Goal: Information Seeking & Learning: Learn about a topic

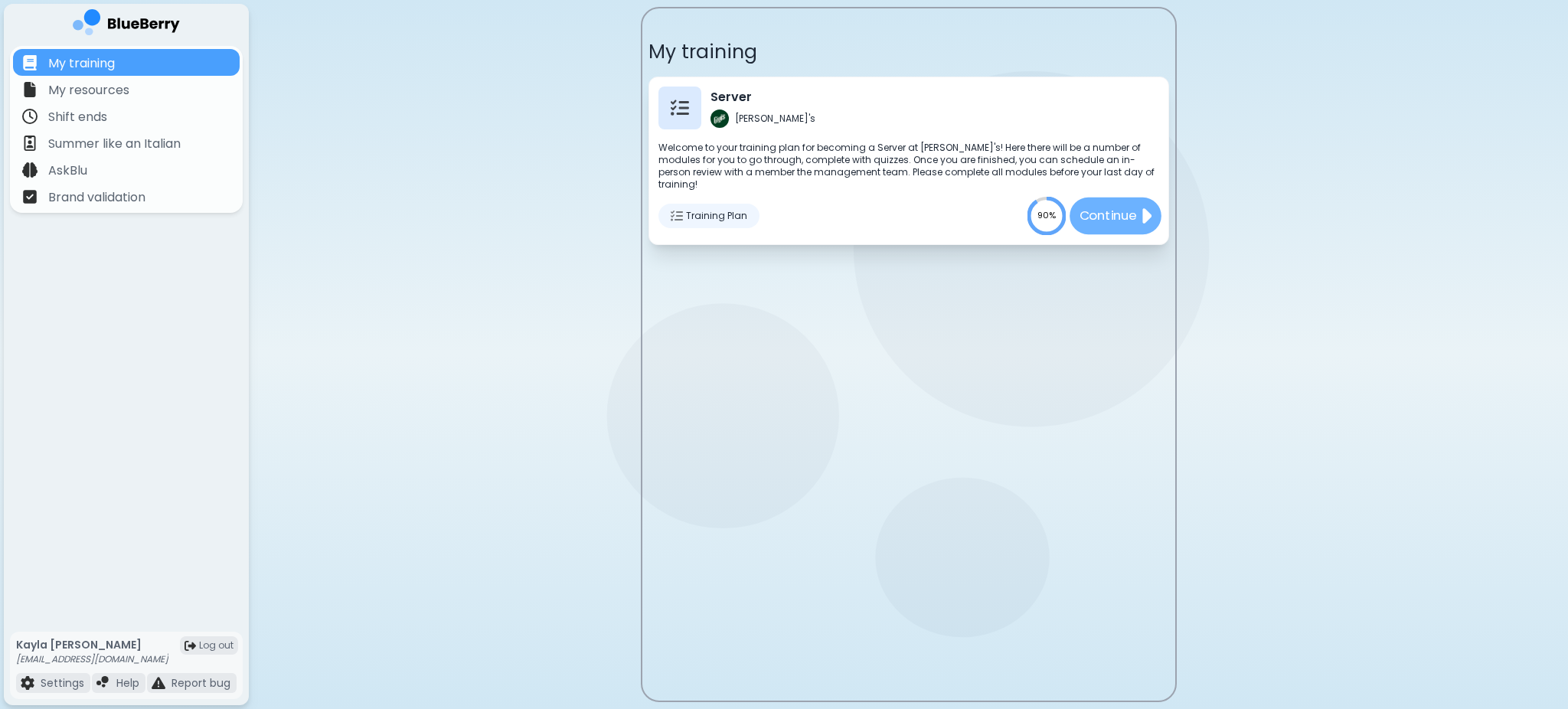
click at [1089, 213] on button "Continue" at bounding box center [1115, 215] width 92 height 37
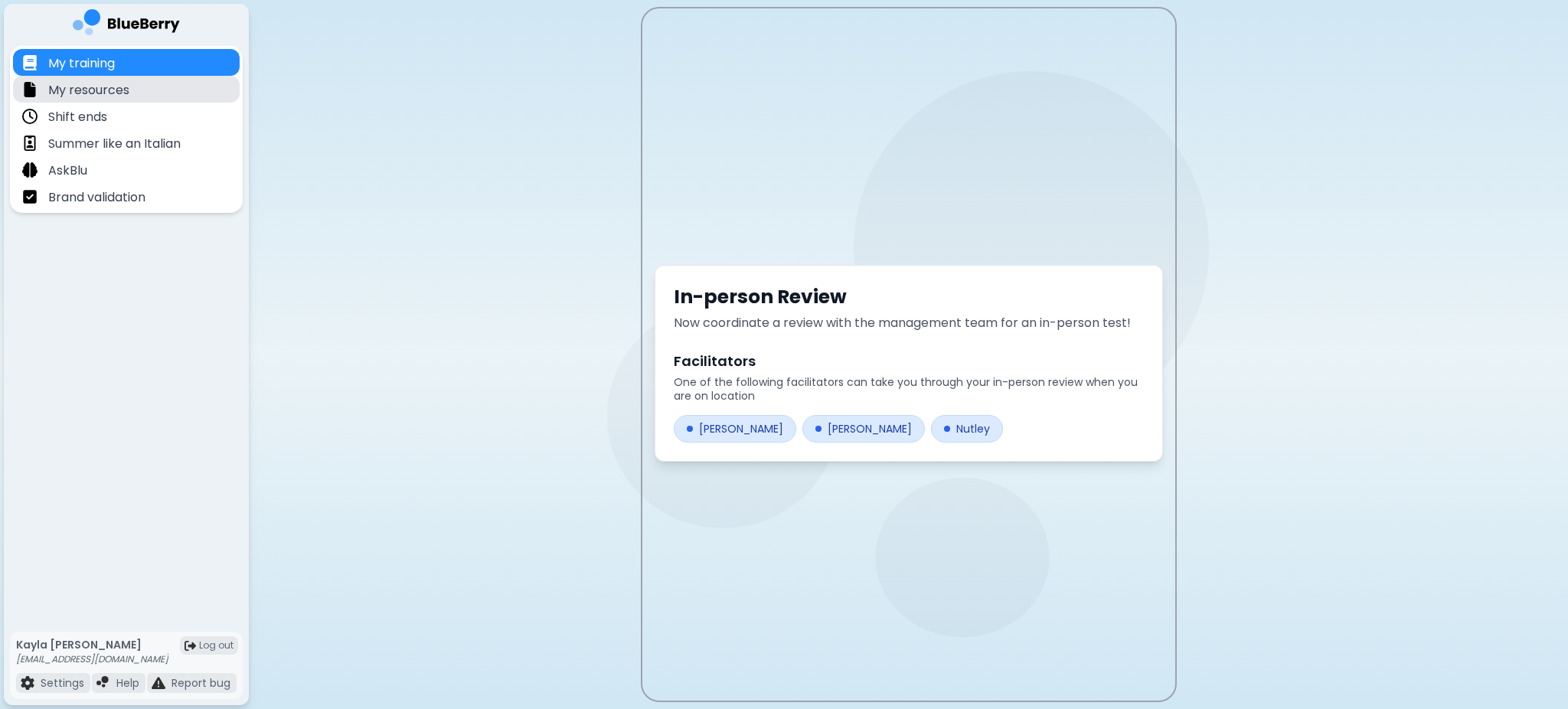
click at [127, 95] on p "My resources" at bounding box center [89, 90] width 81 height 18
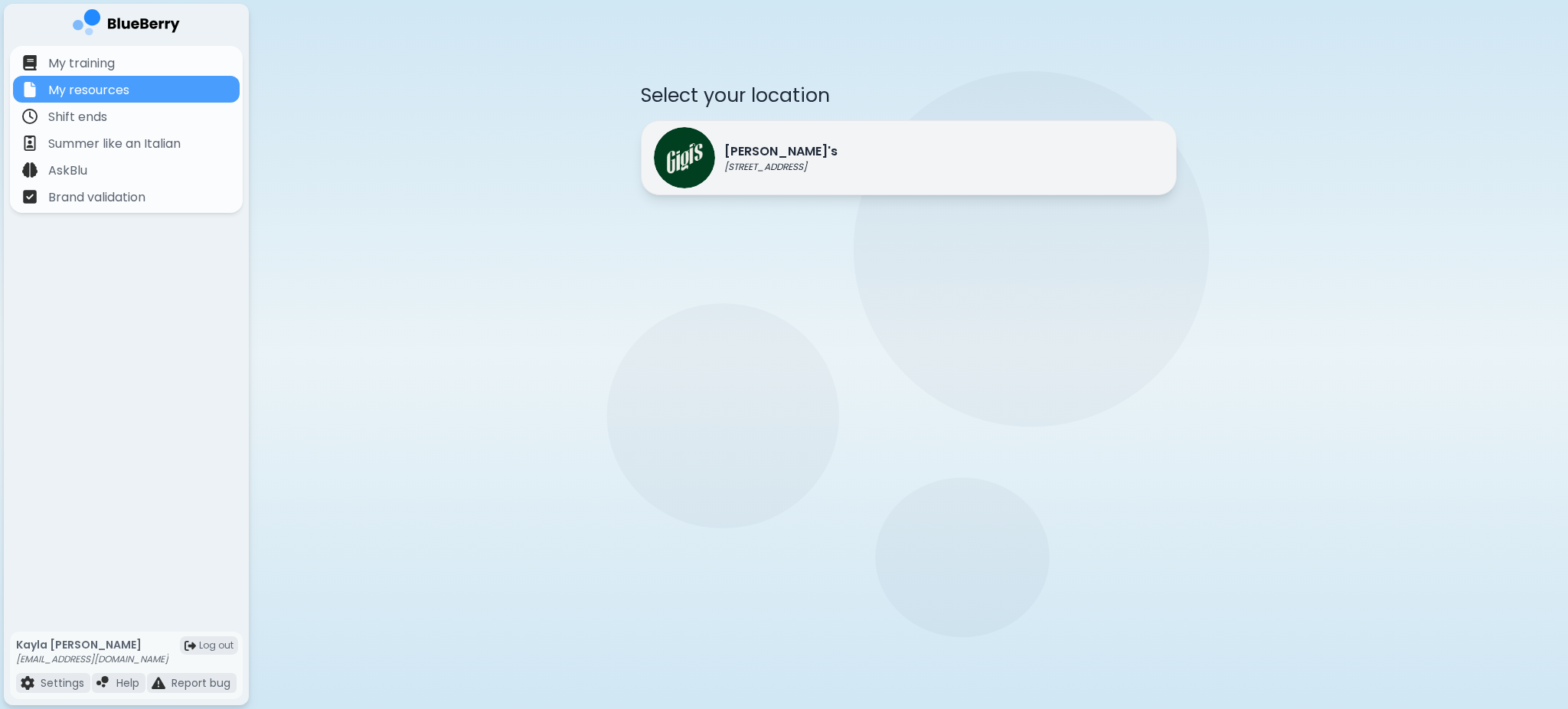
click at [982, 145] on div "[PERSON_NAME]'s [STREET_ADDRESS]" at bounding box center [909, 157] width 536 height 75
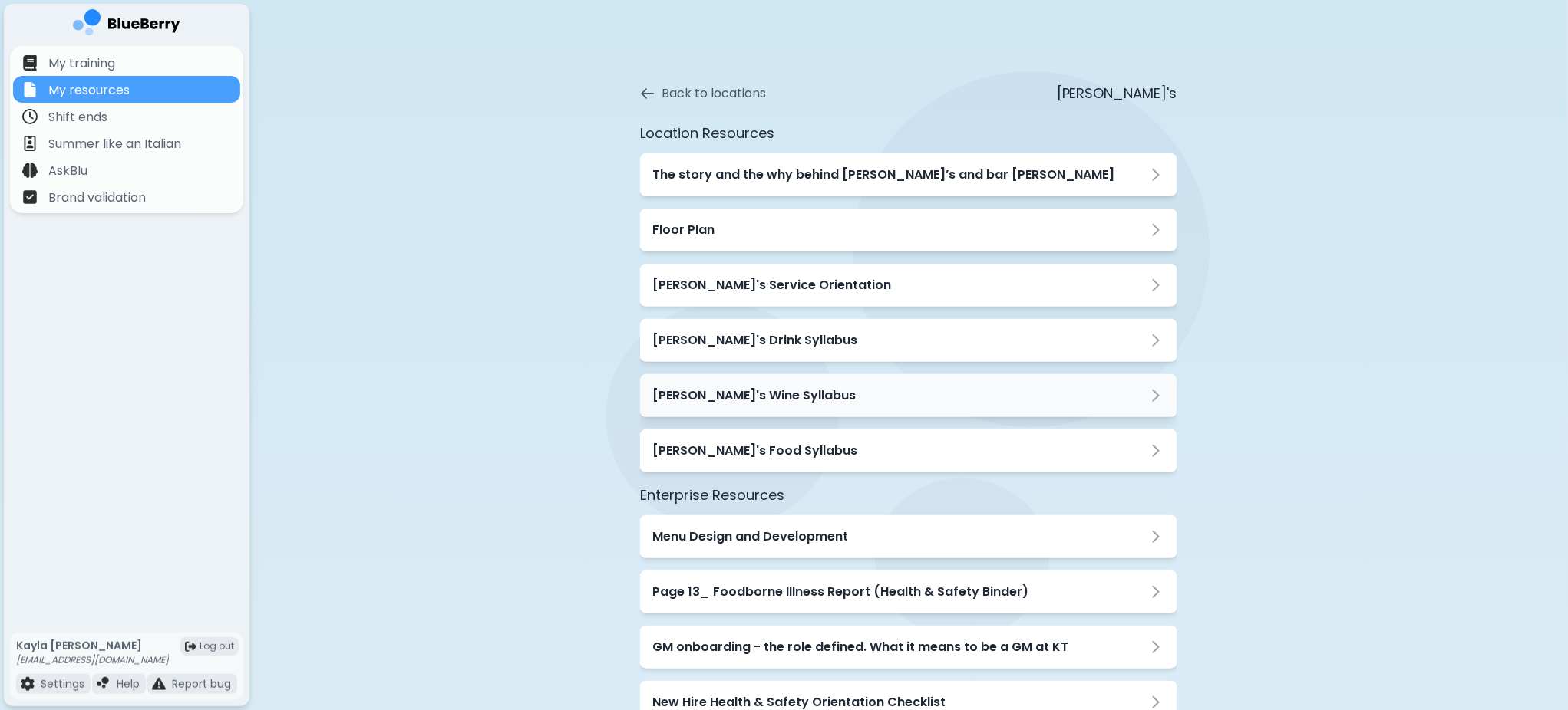
click at [863, 403] on div "[PERSON_NAME]'s Wine Syllabus" at bounding box center [909, 395] width 513 height 18
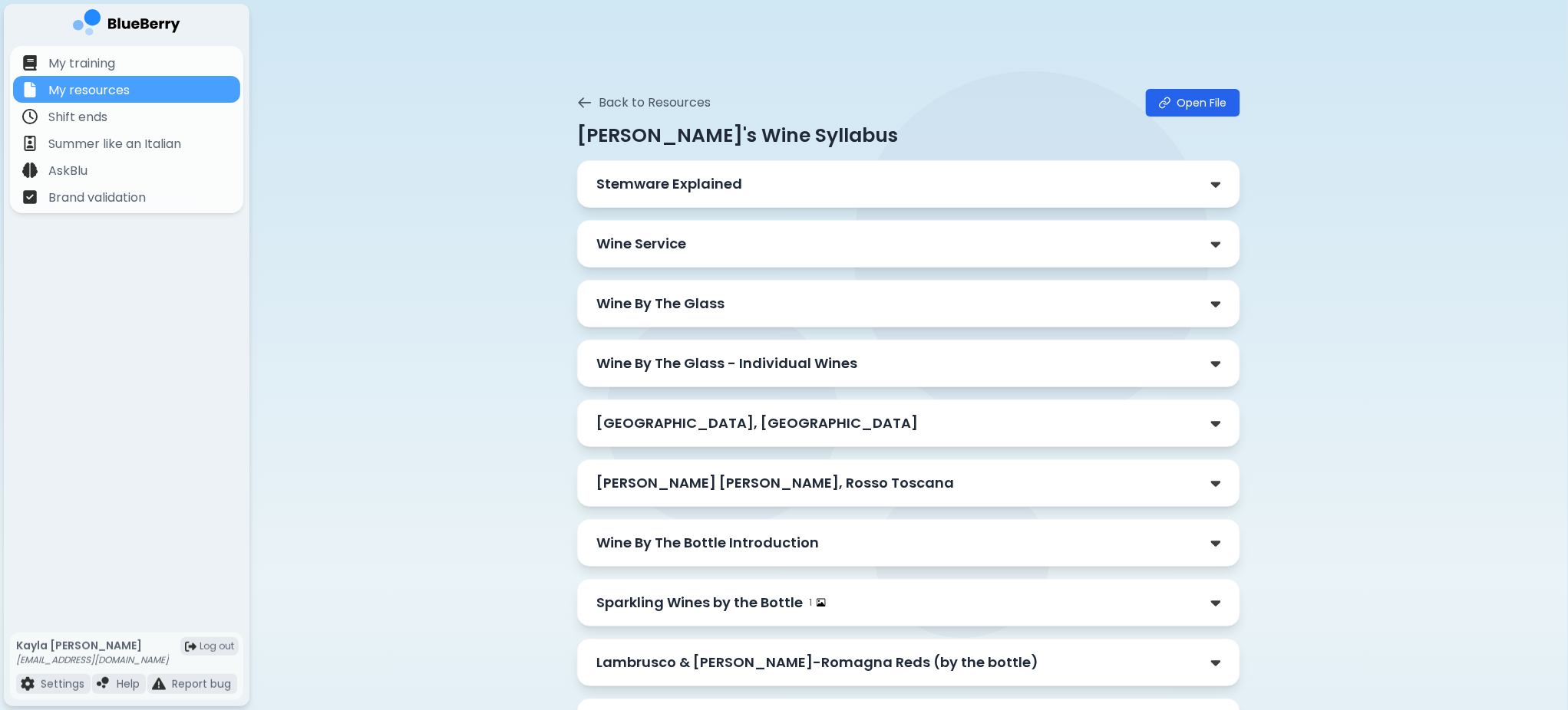
click at [842, 312] on div "Wine By The Glass" at bounding box center [909, 304] width 625 height 22
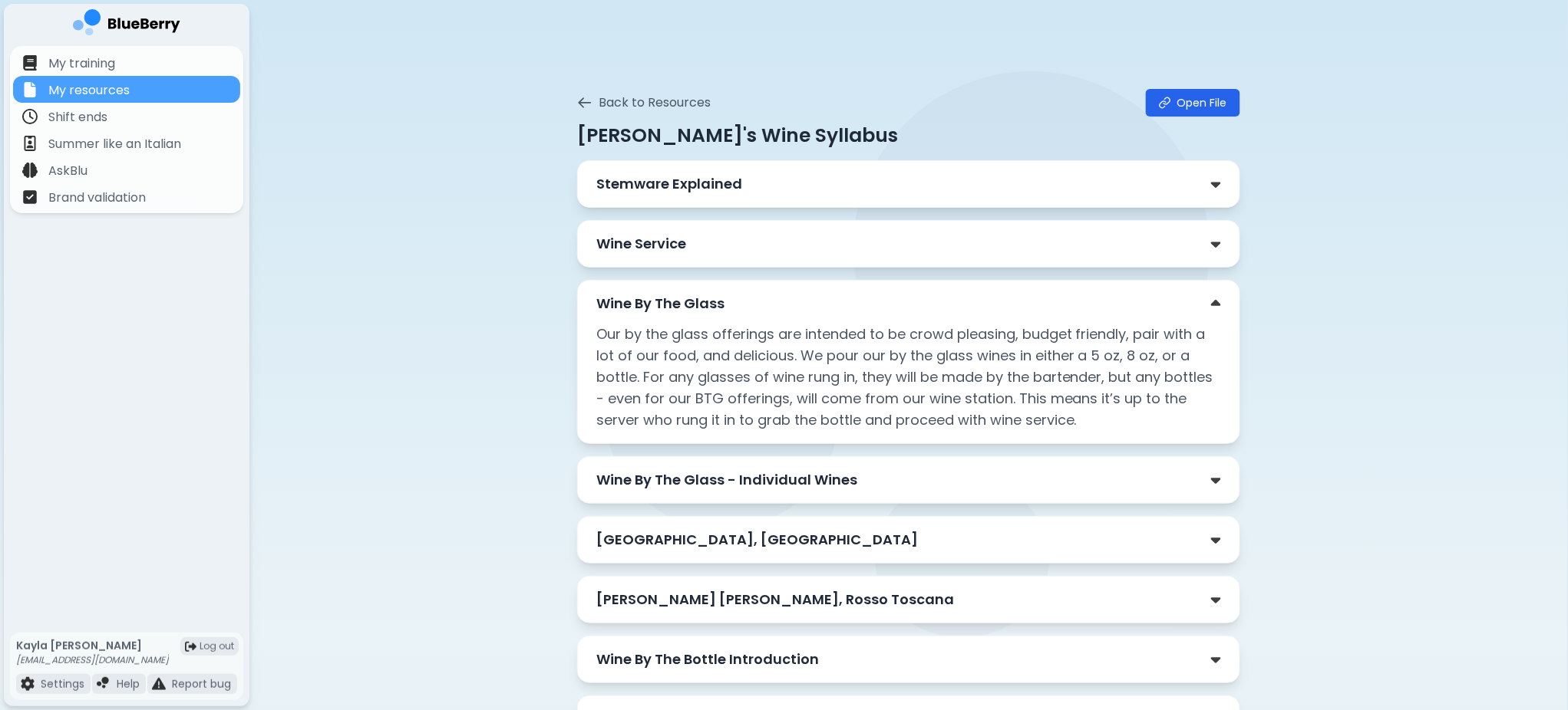
click at [832, 491] on div "Wine By The Glass - Individual Wines" at bounding box center [909, 480] width 663 height 47
click at [1230, 483] on div "Wine By The Glass - Individual Wines" at bounding box center [909, 480] width 663 height 47
click at [1219, 481] on img at bounding box center [1216, 480] width 10 height 16
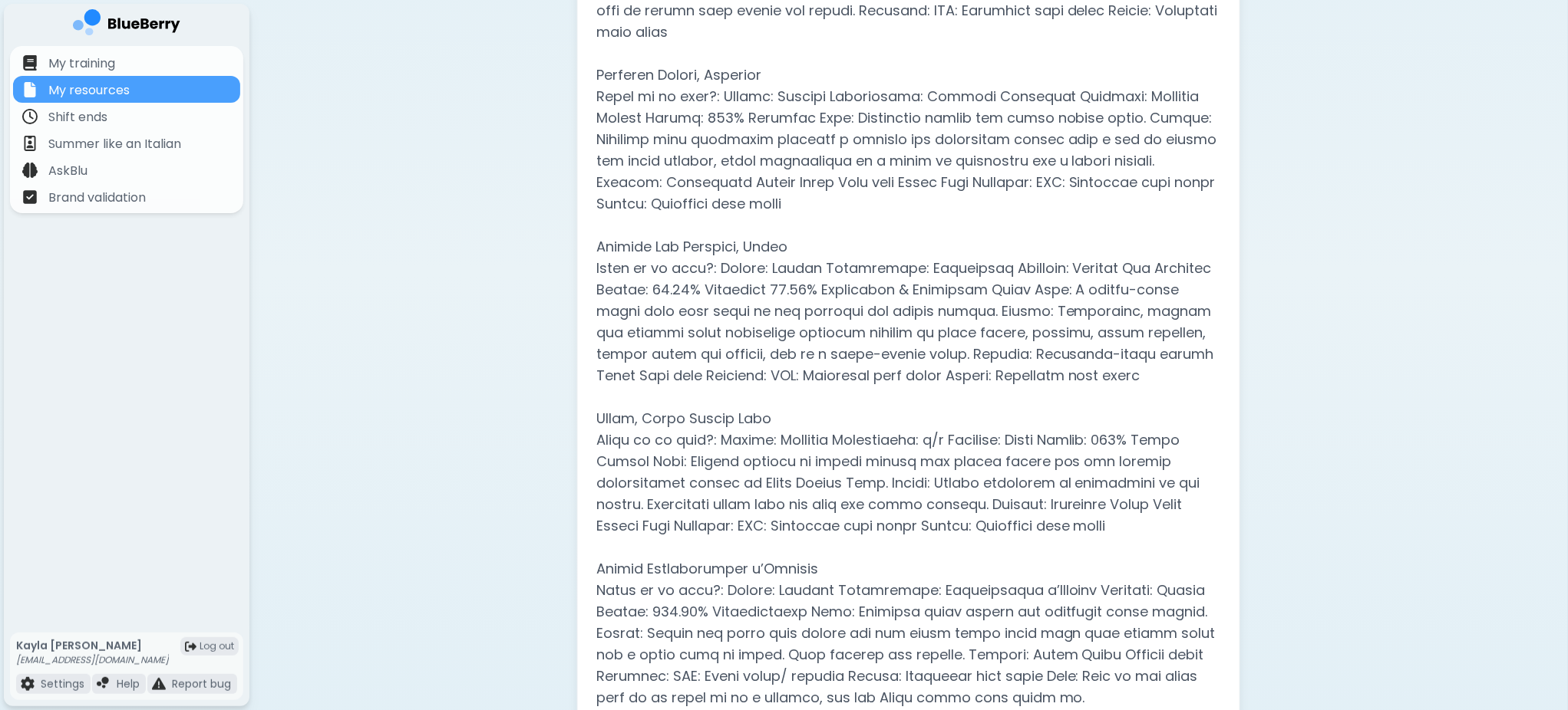
scroll to position [1348, 0]
